Goal: Transaction & Acquisition: Obtain resource

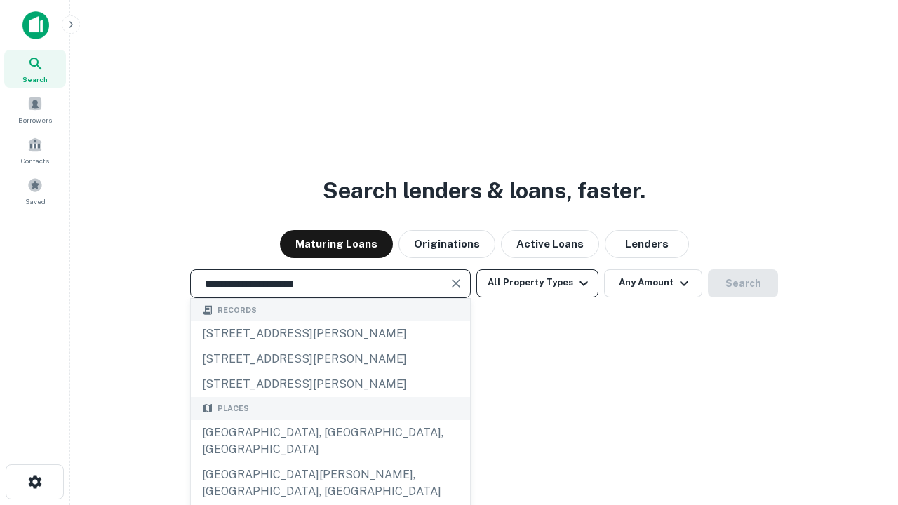
click at [330, 462] on div "Santa Monica, CA, USA" at bounding box center [330, 441] width 279 height 42
click at [537, 283] on button "All Property Types" at bounding box center [537, 283] width 122 height 28
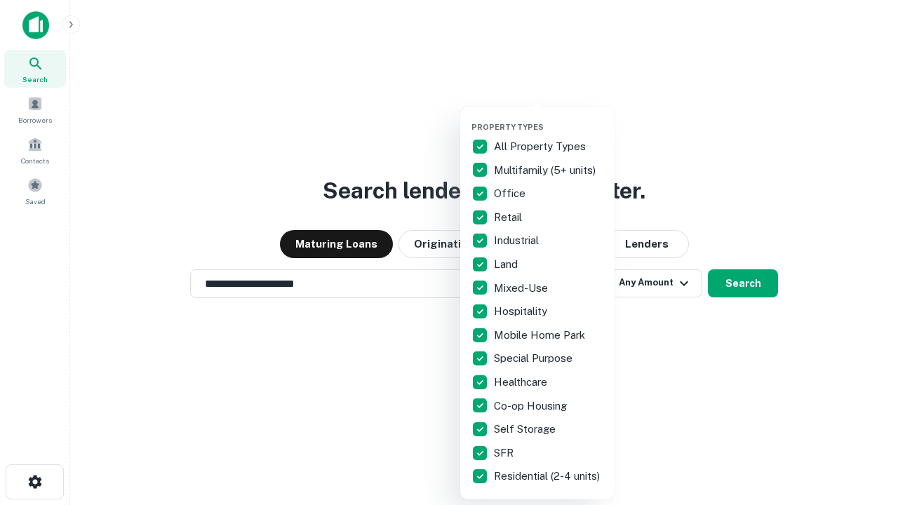
type input "**********"
click at [548, 118] on button "button" at bounding box center [548, 118] width 154 height 1
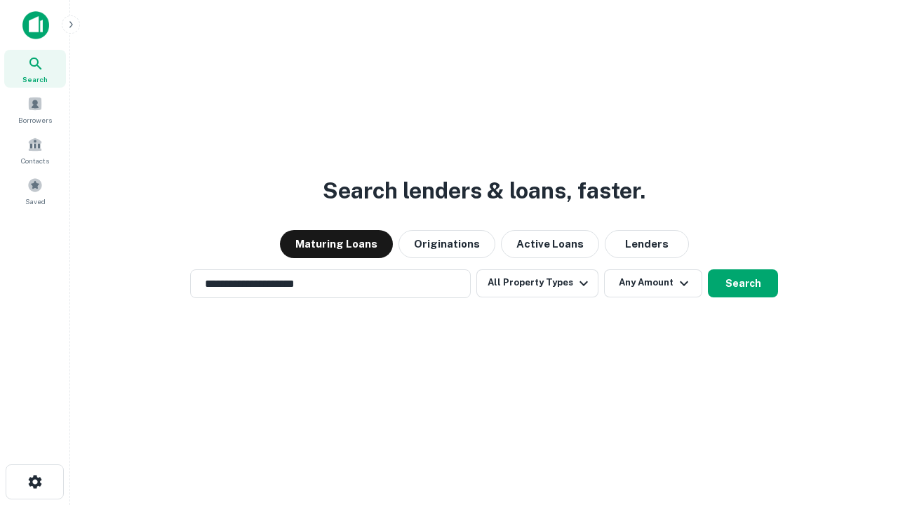
scroll to position [22, 0]
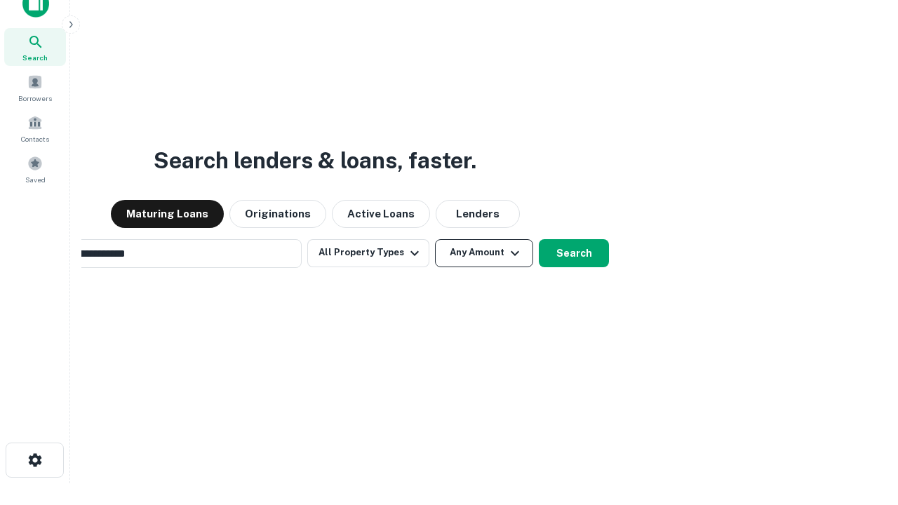
click at [435, 239] on button "Any Amount" at bounding box center [484, 253] width 98 height 28
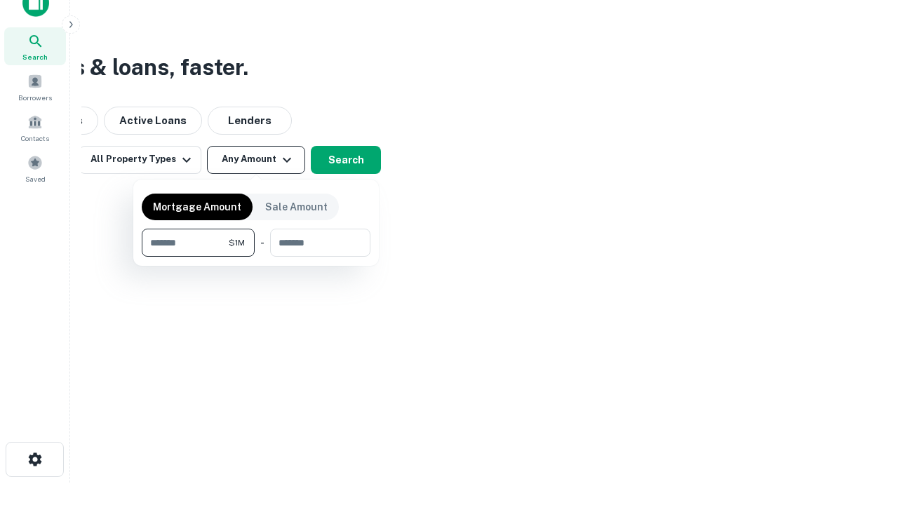
type input "*******"
click at [256, 257] on button "button" at bounding box center [256, 257] width 229 height 1
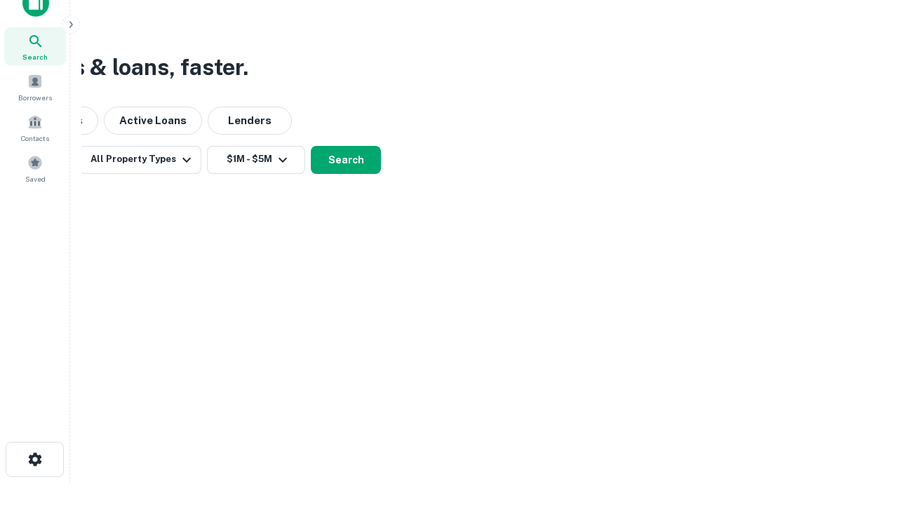
scroll to position [22, 0]
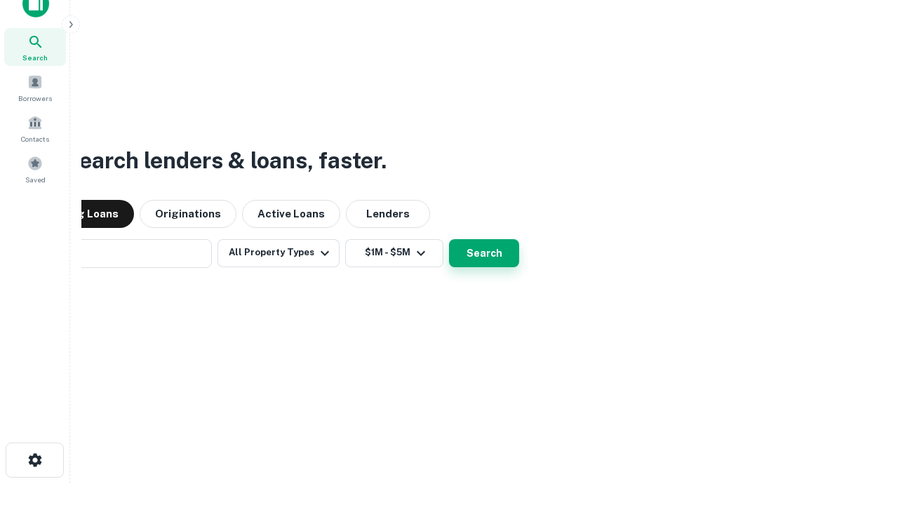
click at [449, 239] on button "Search" at bounding box center [484, 253] width 70 height 28
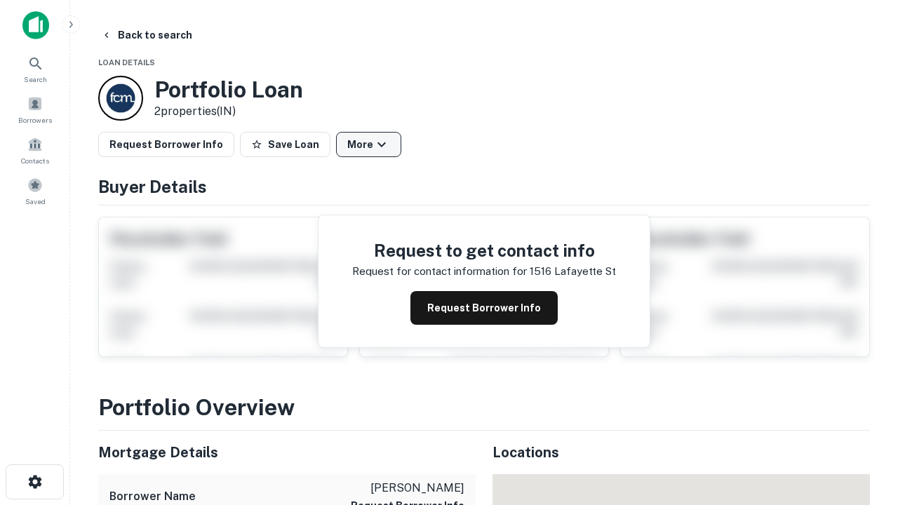
click at [368, 144] on button "More" at bounding box center [368, 144] width 65 height 25
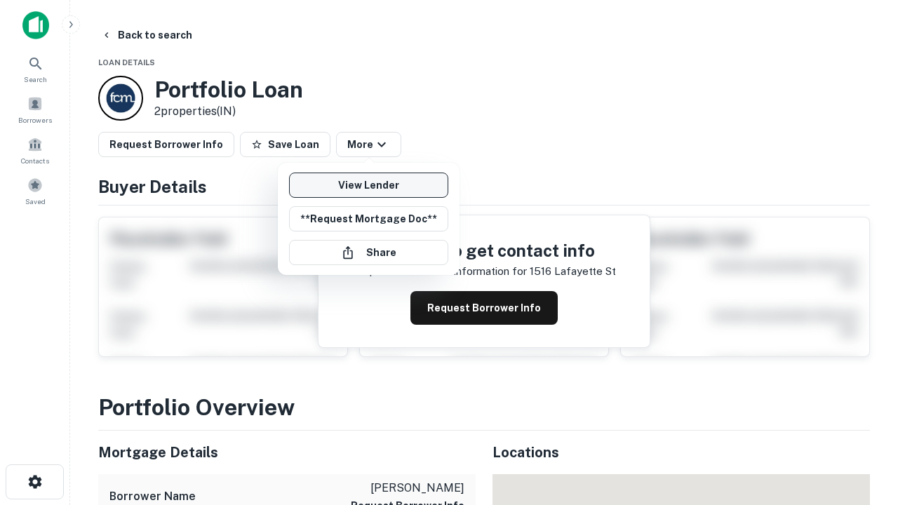
click at [368, 185] on link "View Lender" at bounding box center [368, 184] width 159 height 25
